Goal: Information Seeking & Learning: Learn about a topic

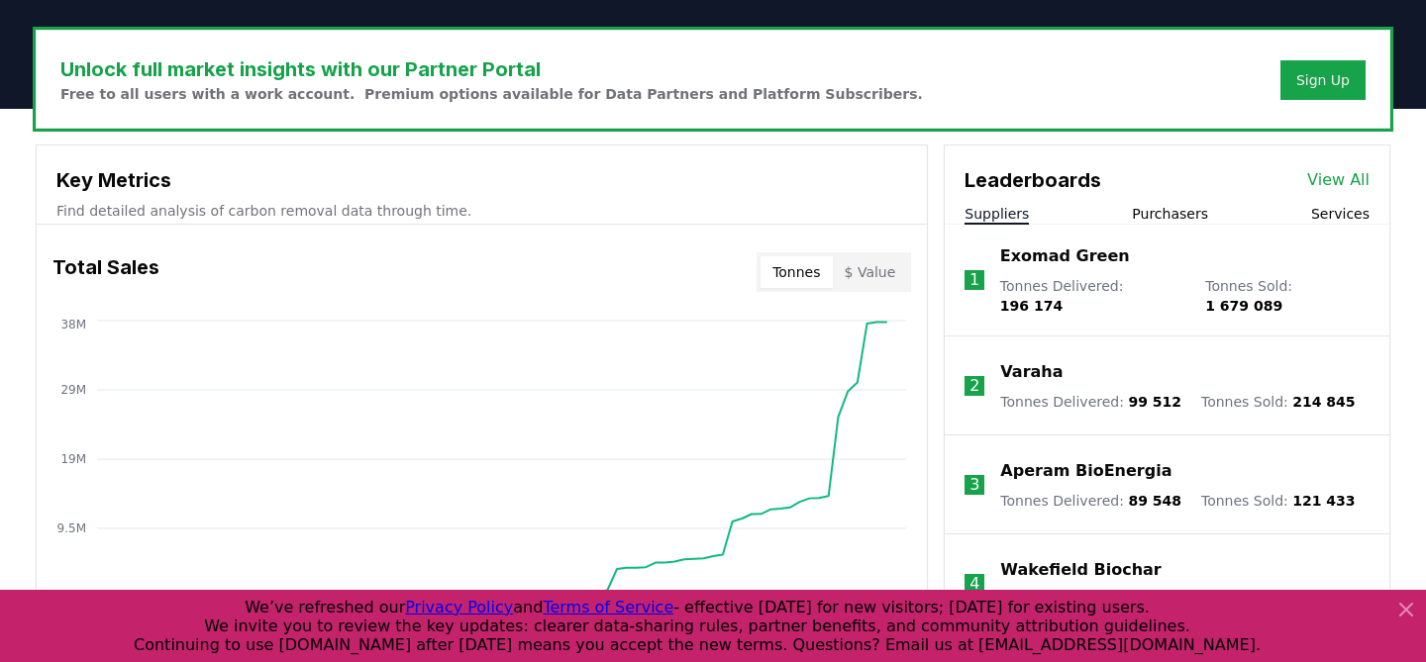
scroll to position [581, 0]
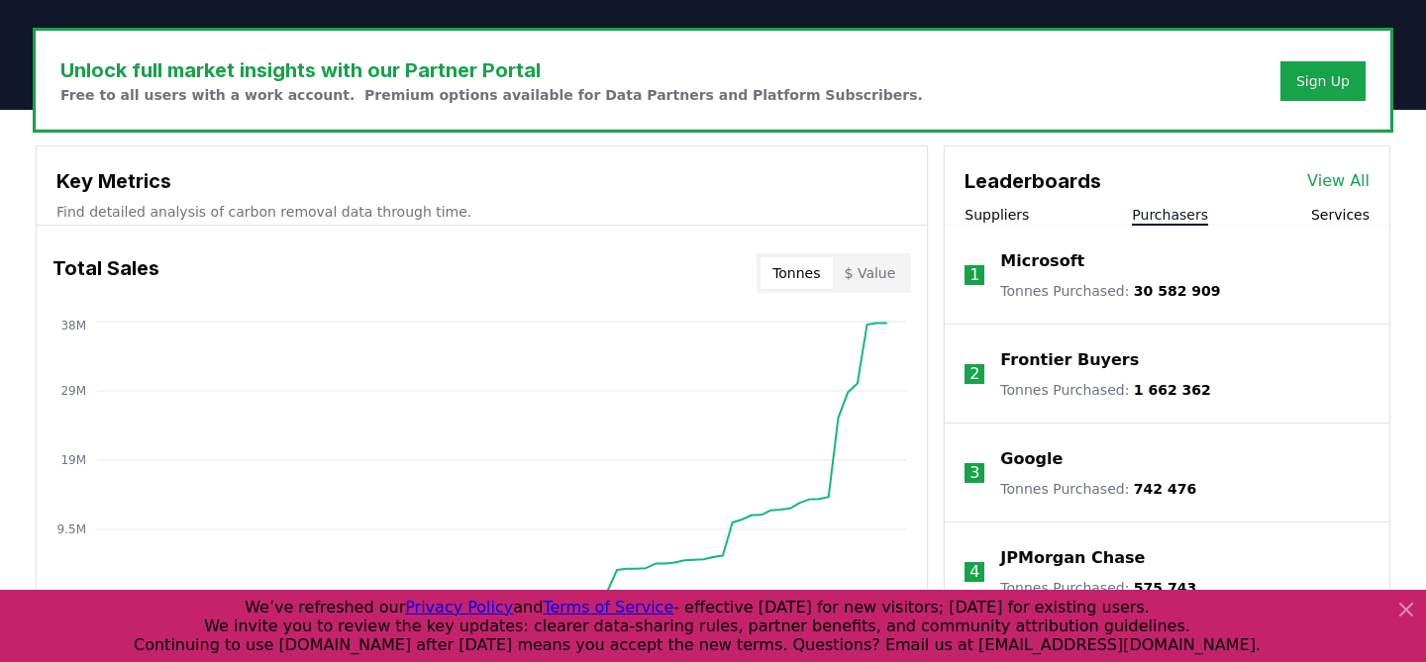
click at [1172, 217] on button "Purchasers" at bounding box center [1170, 215] width 76 height 20
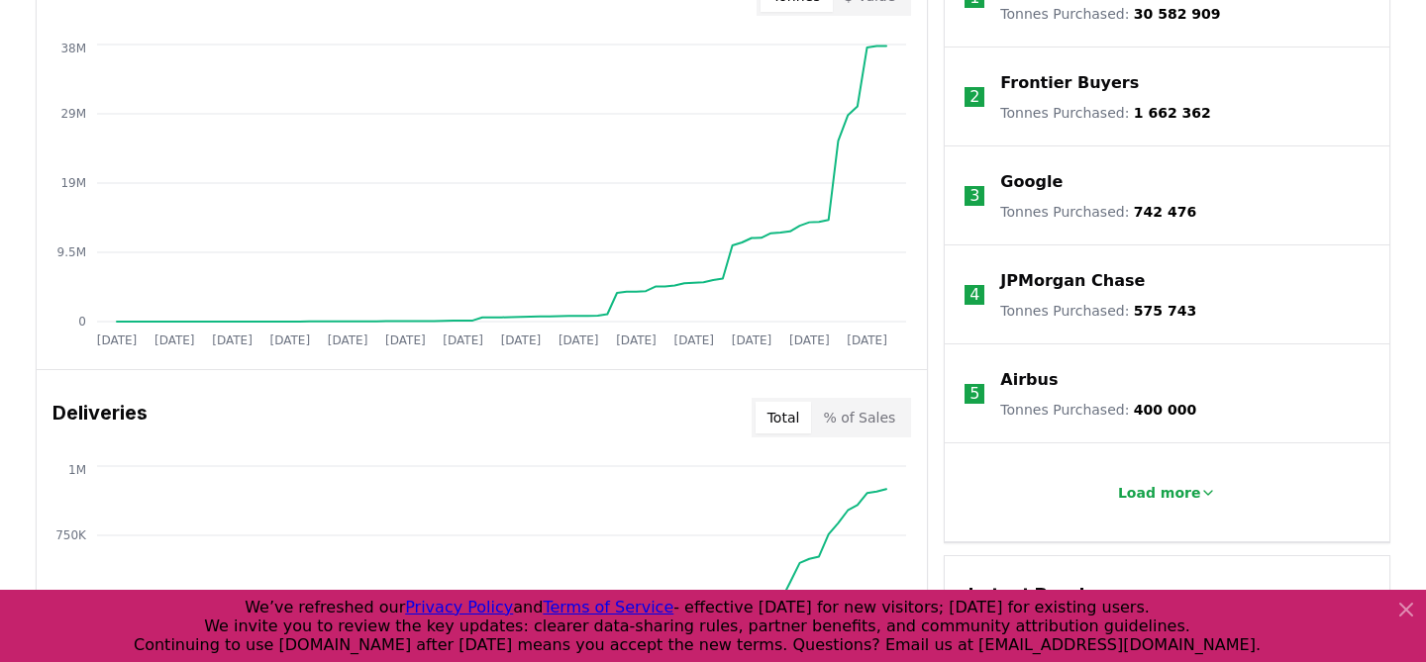
scroll to position [860, 0]
click at [1186, 478] on button "Load more" at bounding box center [1167, 491] width 131 height 40
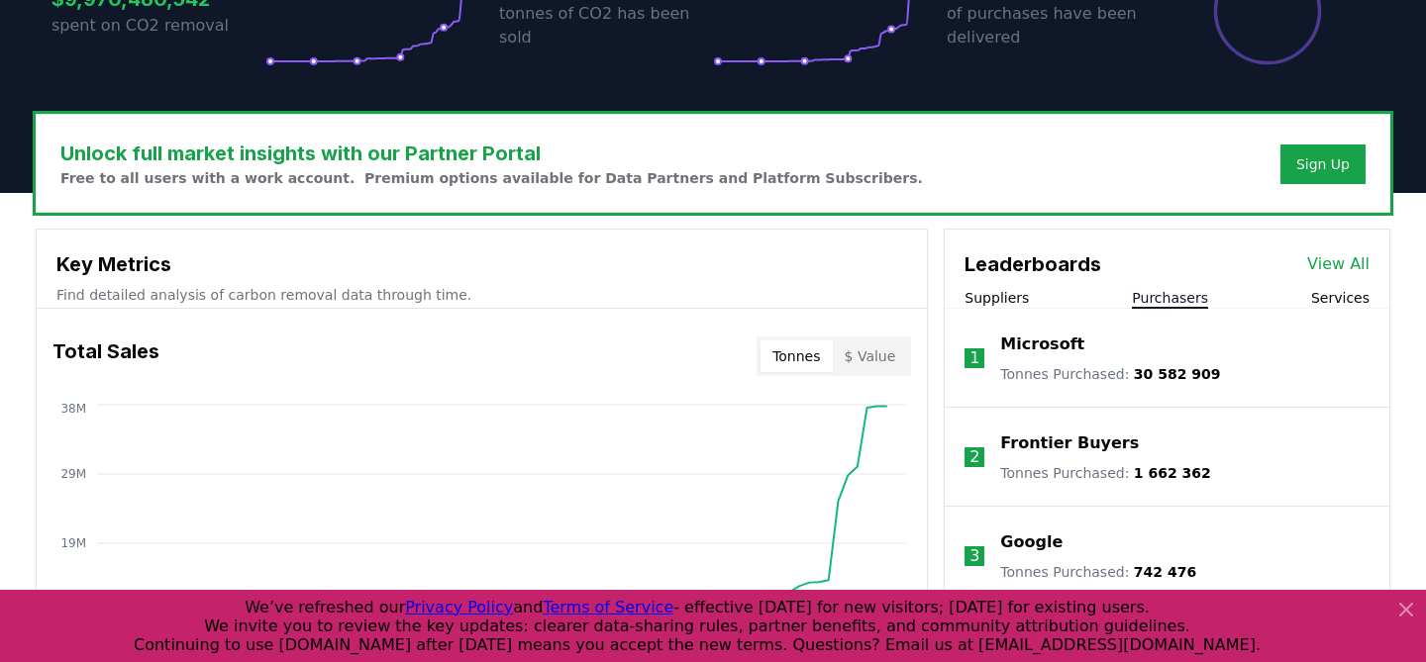
scroll to position [468, 0]
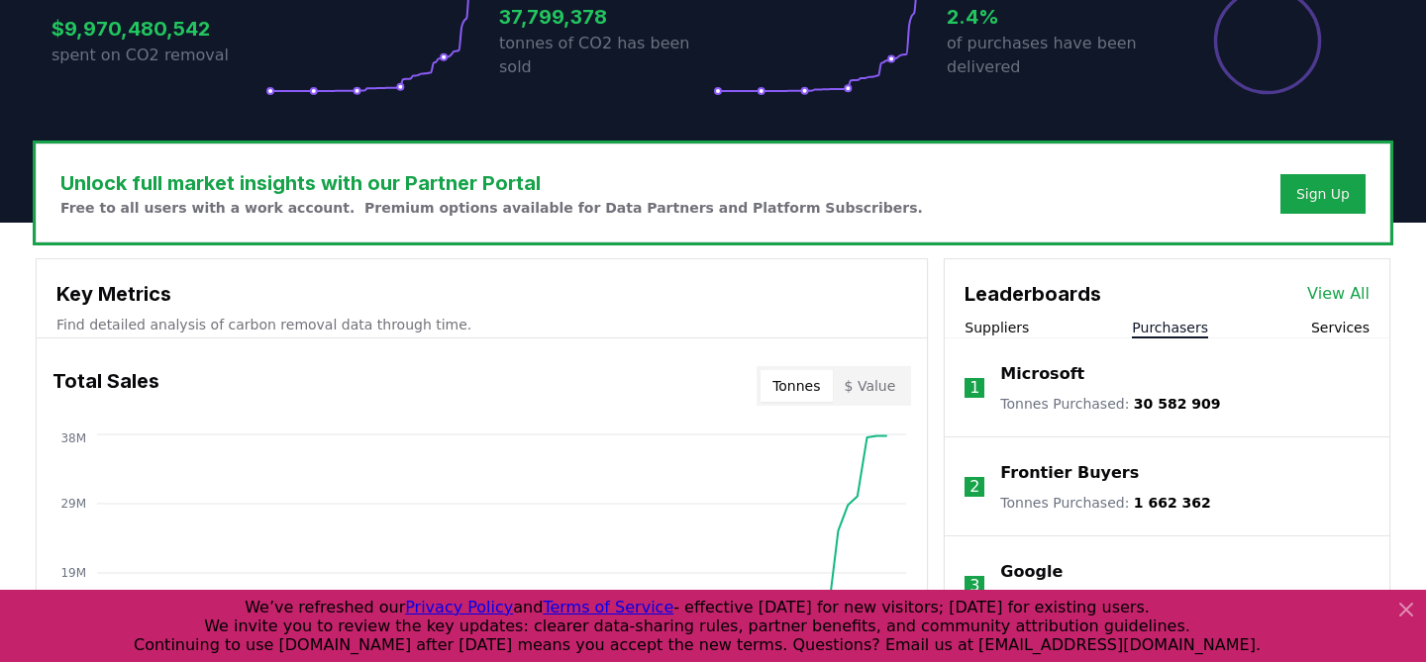
click at [1330, 298] on link "View All" at bounding box center [1338, 294] width 62 height 24
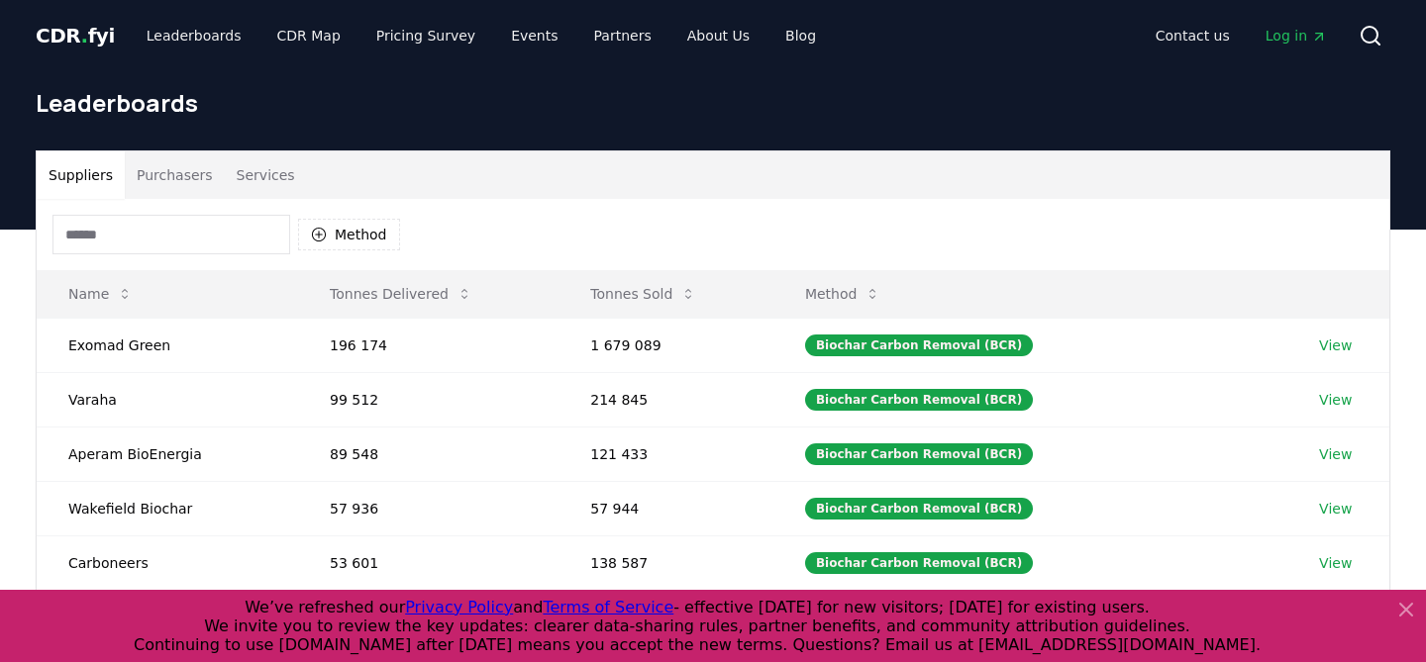
click at [184, 179] on button "Purchasers" at bounding box center [175, 175] width 100 height 48
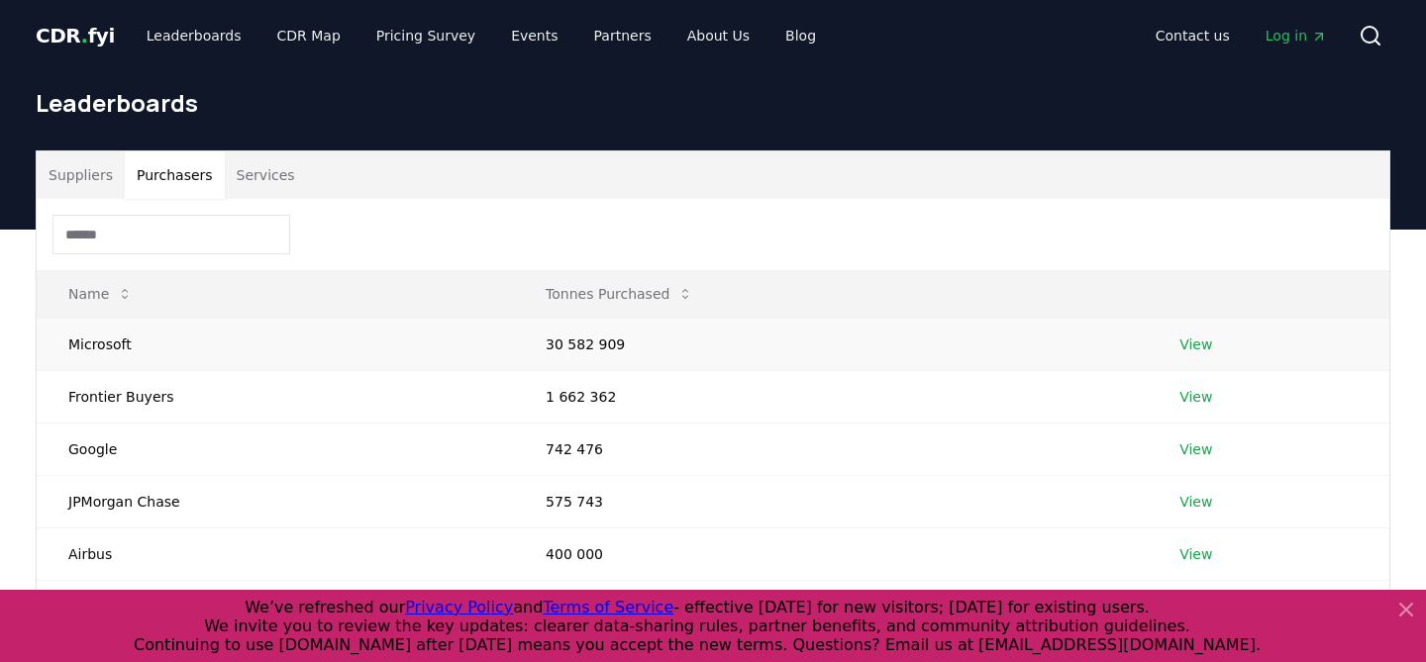
click at [1202, 342] on link "View" at bounding box center [1195, 345] width 33 height 20
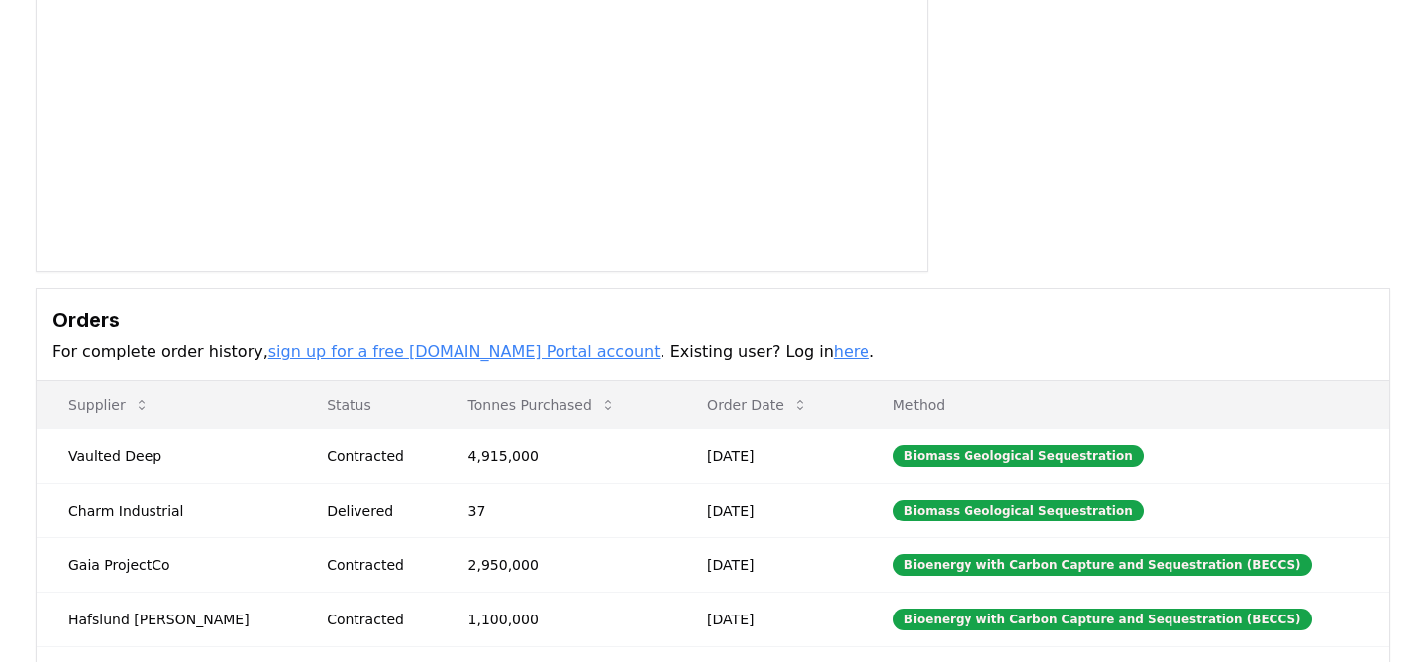
scroll to position [457, 0]
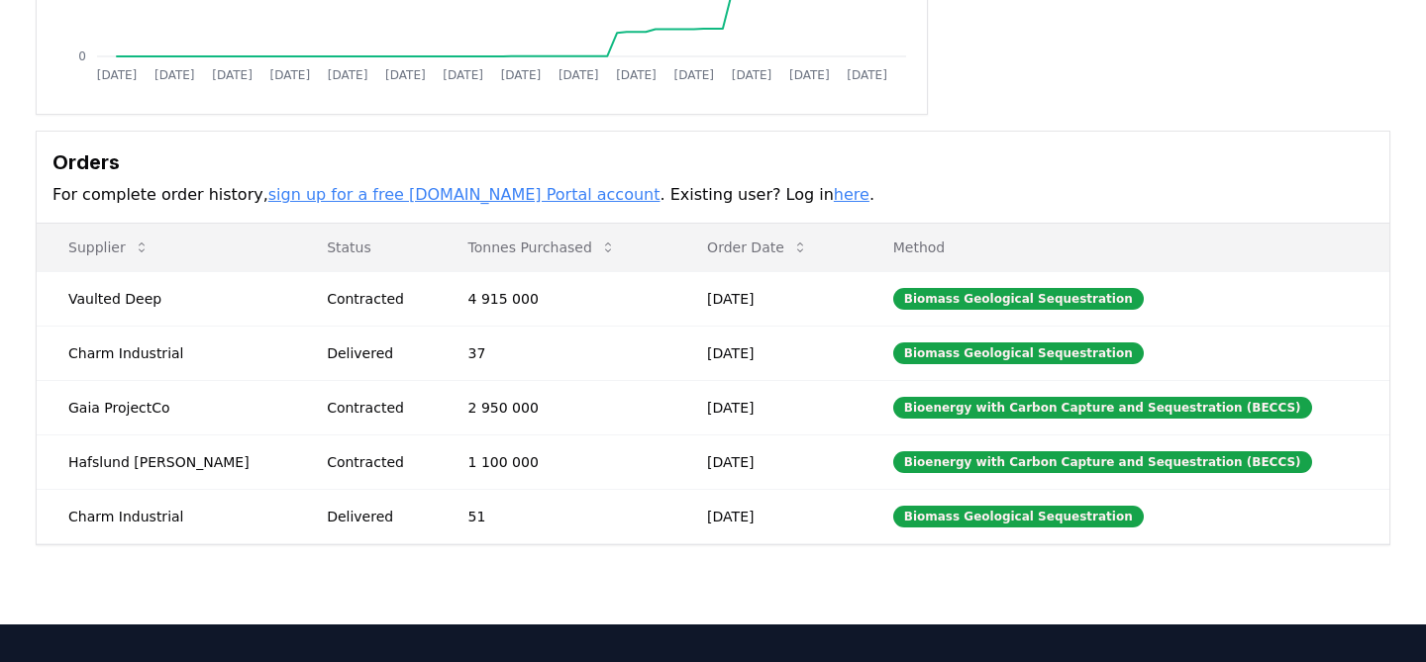
click at [87, 301] on td "Vaulted Deep" at bounding box center [166, 298] width 258 height 54
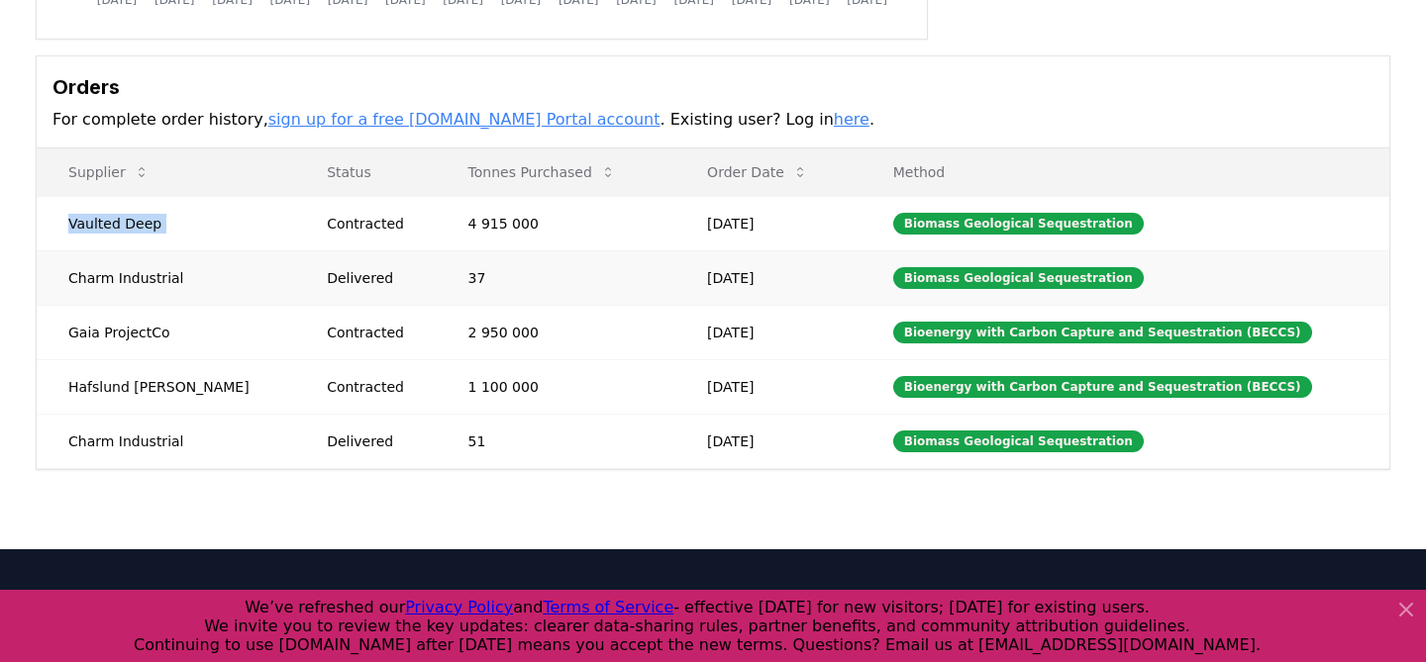
scroll to position [537, 0]
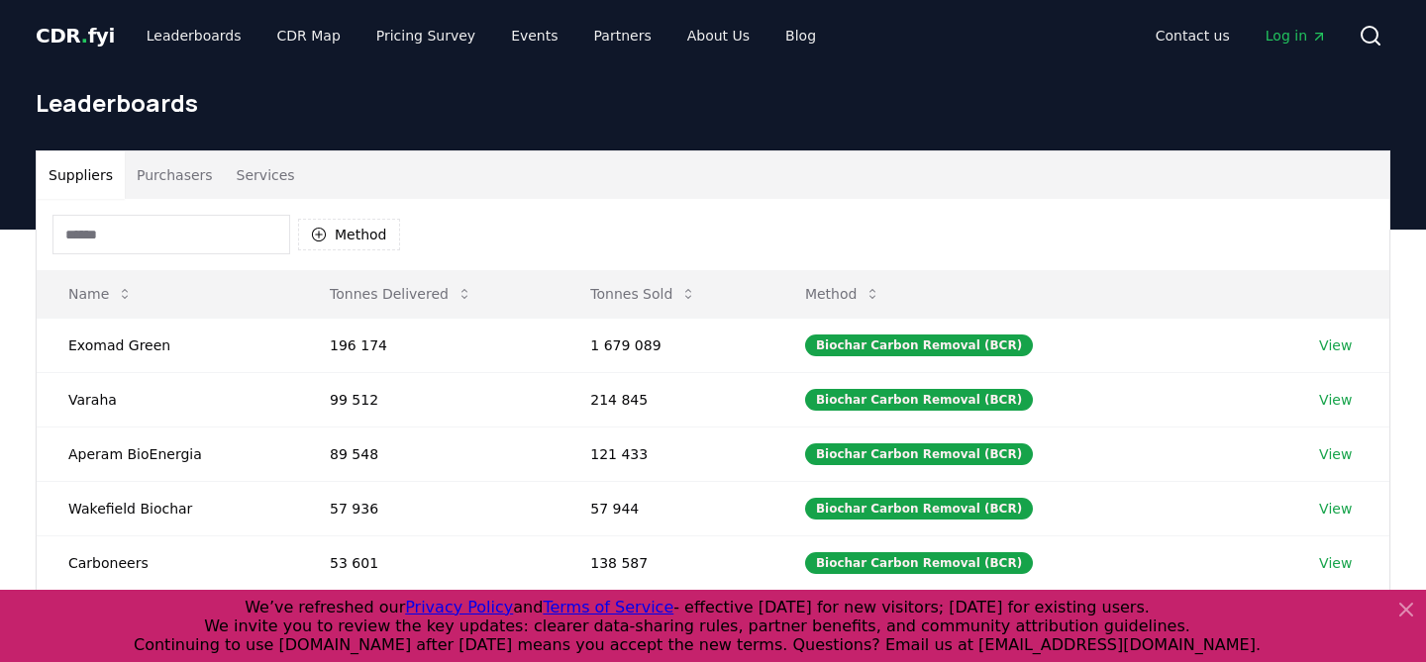
click at [186, 175] on button "Purchasers" at bounding box center [175, 175] width 100 height 48
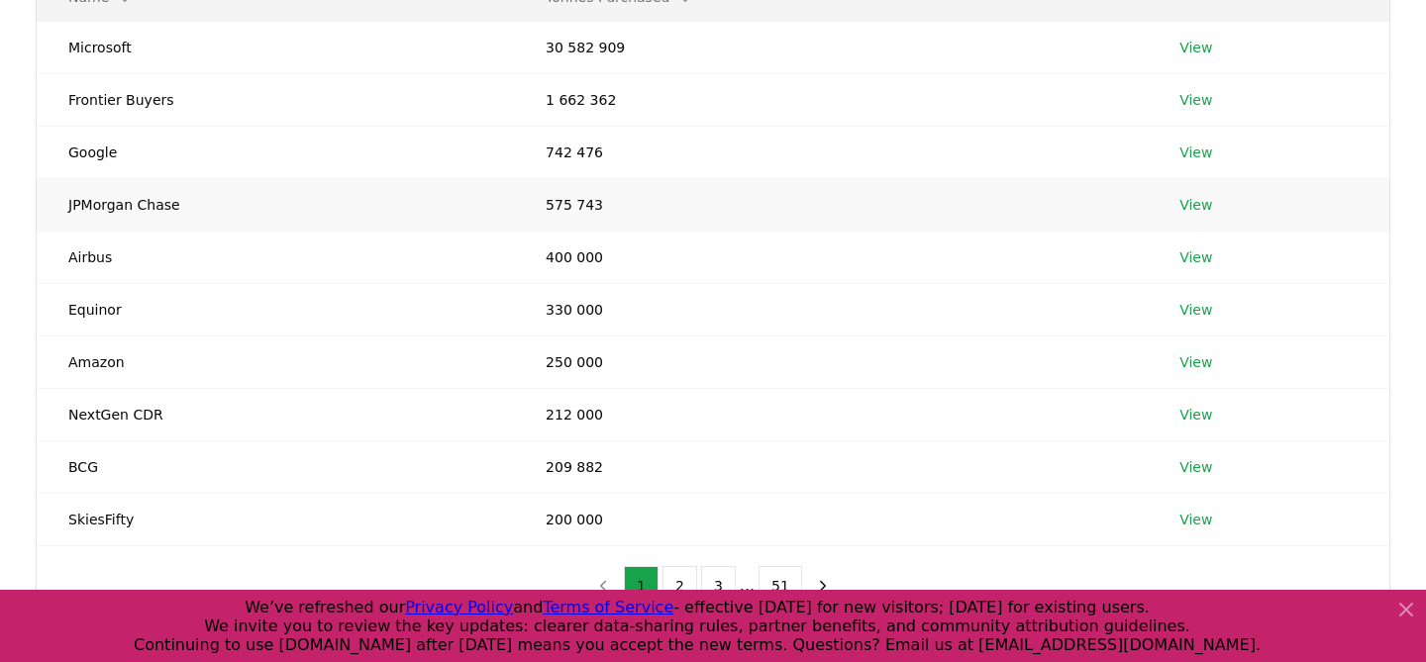
scroll to position [296, 0]
click at [678, 577] on button "2" at bounding box center [679, 587] width 35 height 40
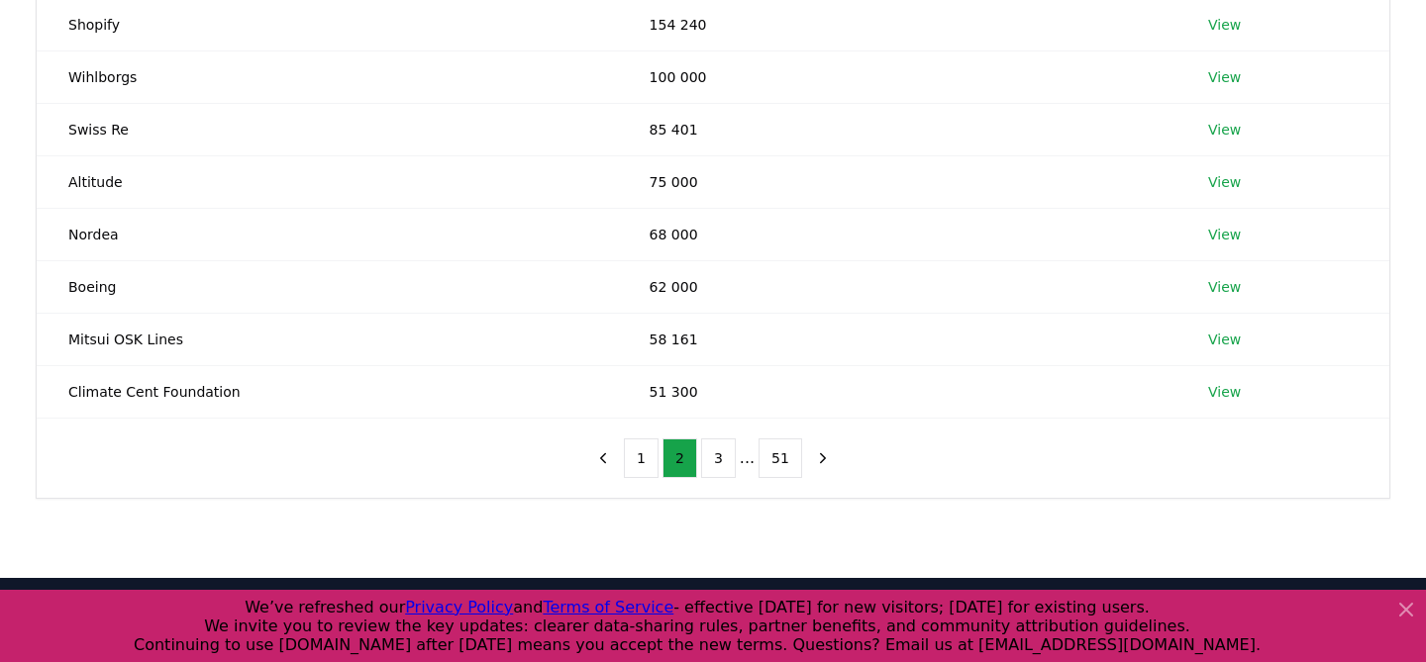
scroll to position [456, 0]
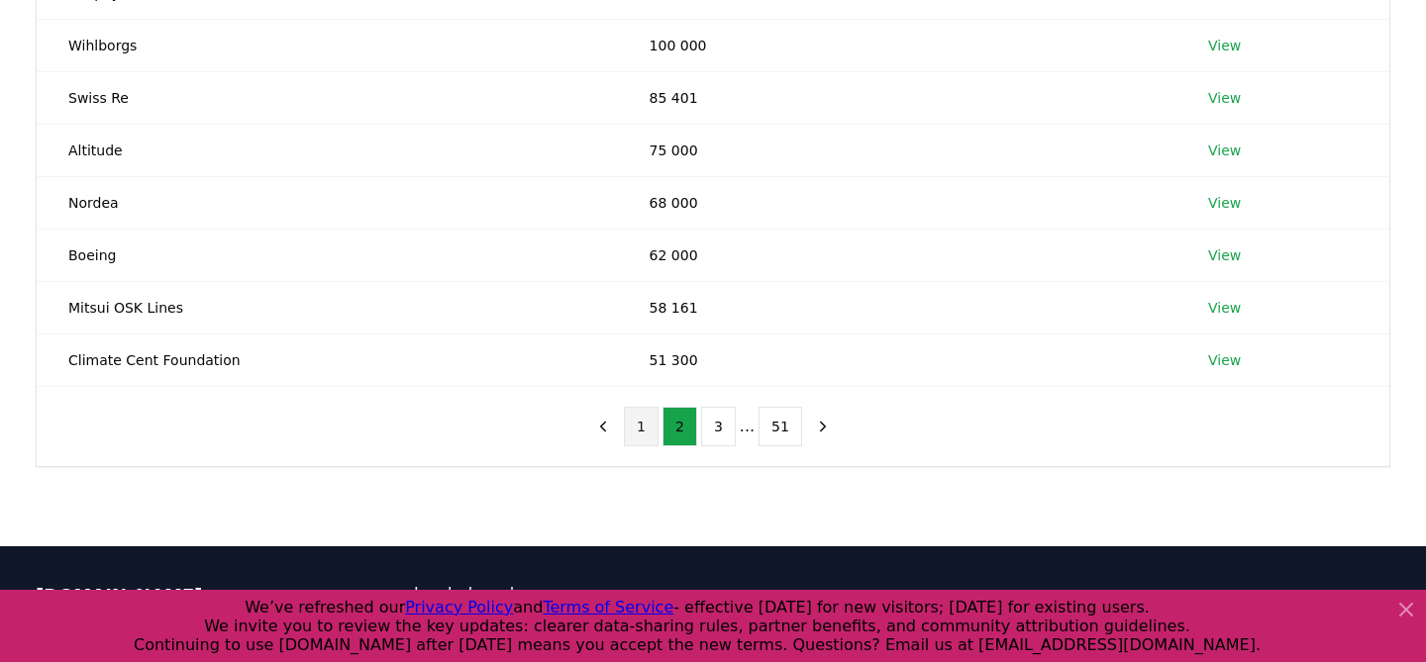
click at [644, 423] on button "1" at bounding box center [641, 427] width 35 height 40
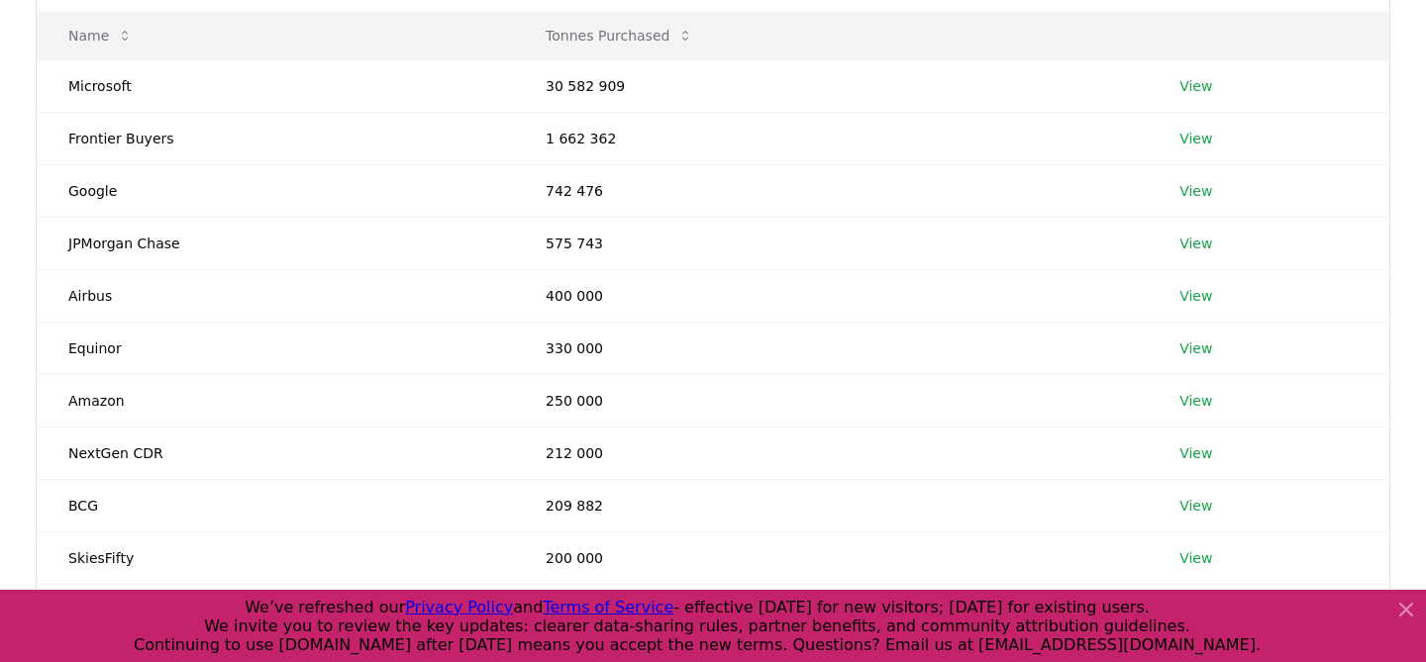
scroll to position [0, 0]
